Goal: Task Accomplishment & Management: Use online tool/utility

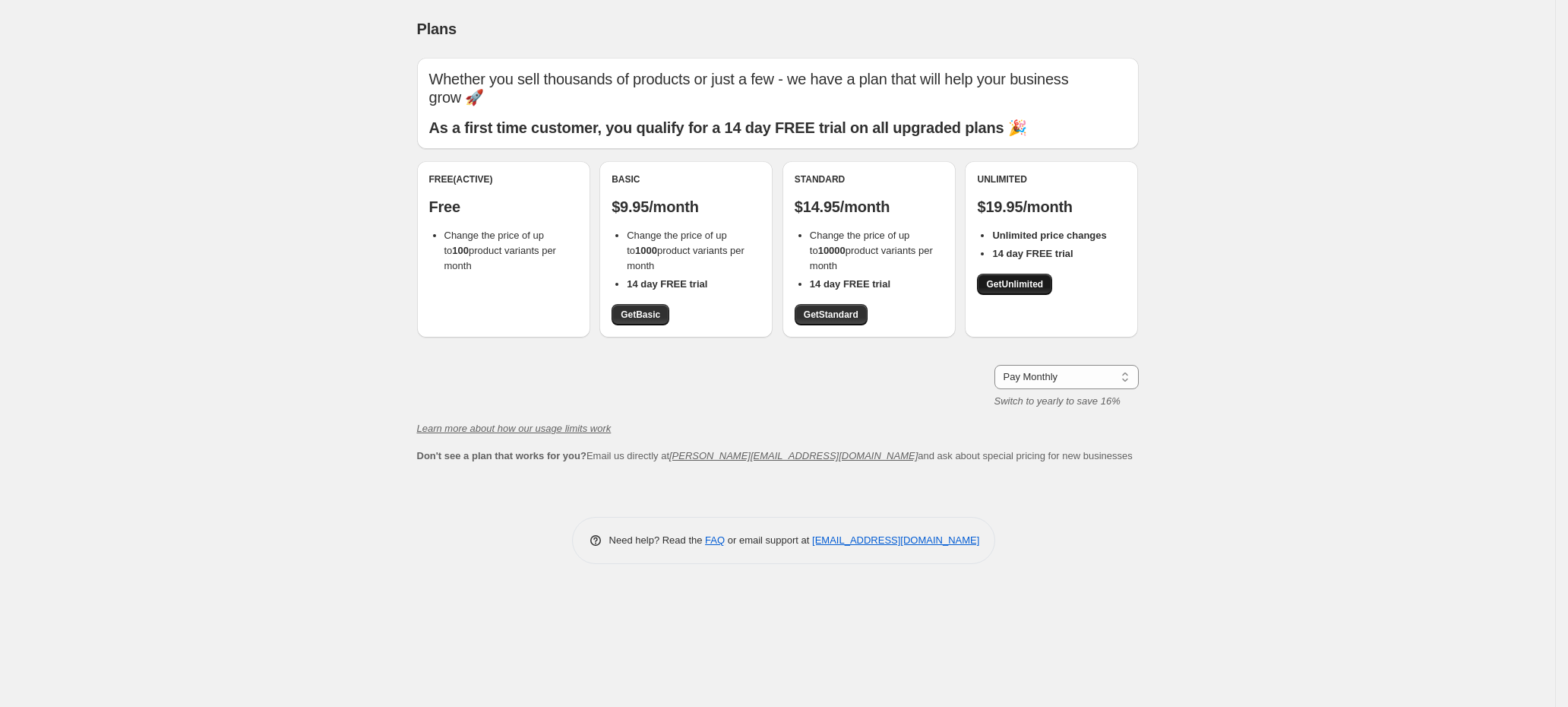
click at [1008, 284] on span "Get Unlimited" at bounding box center [1015, 284] width 57 height 12
